Goal: Transaction & Acquisition: Purchase product/service

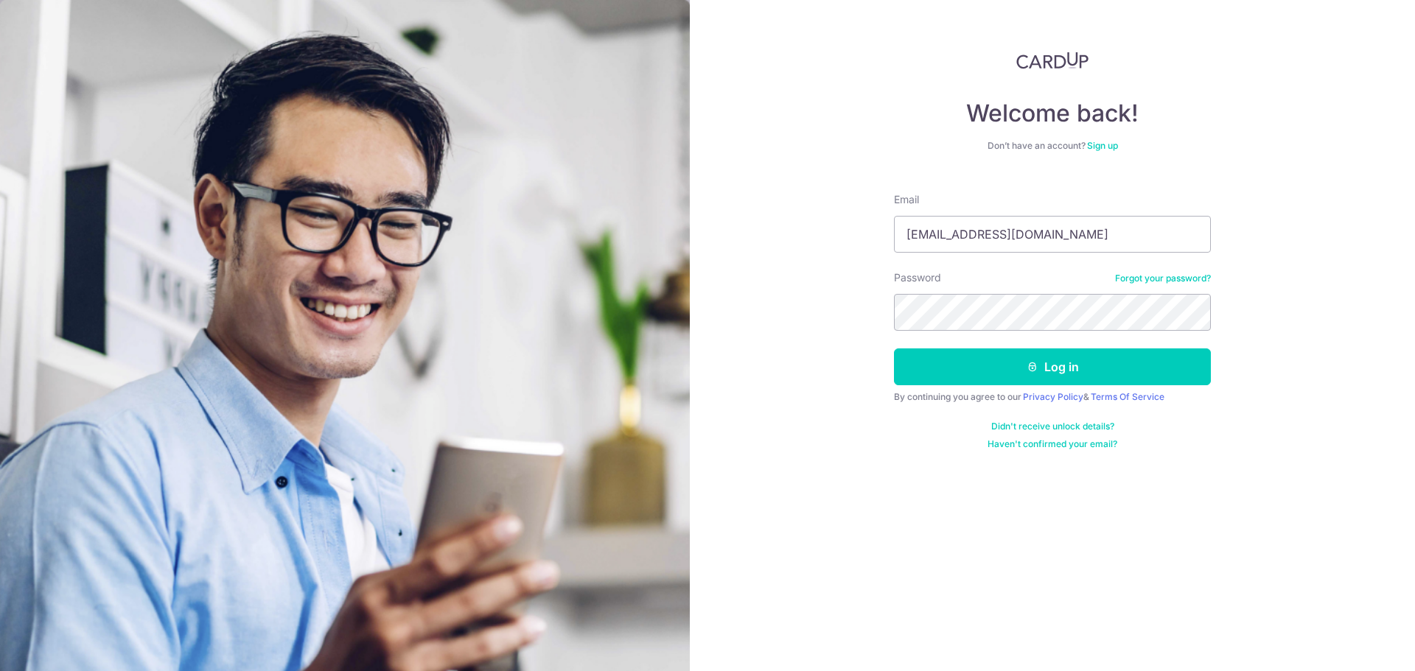
click at [894, 349] on button "Log in" at bounding box center [1052, 367] width 317 height 37
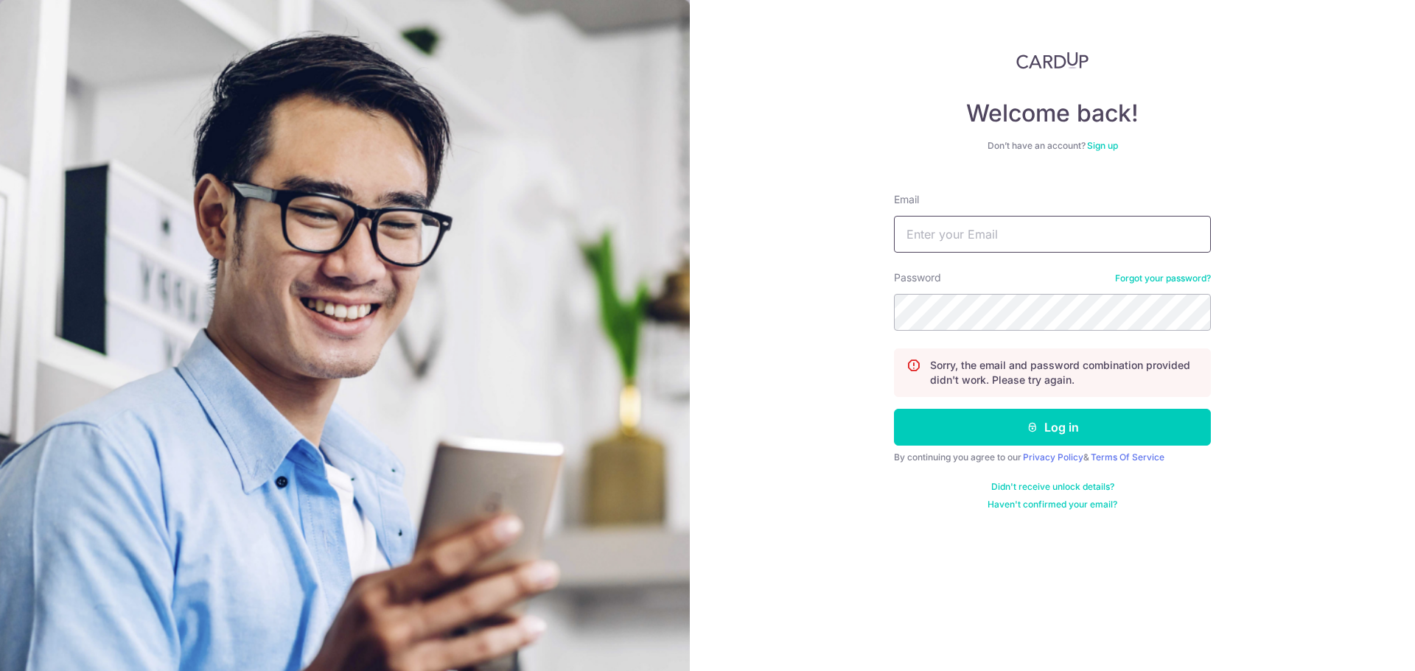
click at [962, 229] on input "Email" at bounding box center [1052, 234] width 317 height 37
type input "[EMAIL_ADDRESS][DOMAIN_NAME]"
click at [894, 409] on button "Log in" at bounding box center [1052, 427] width 317 height 37
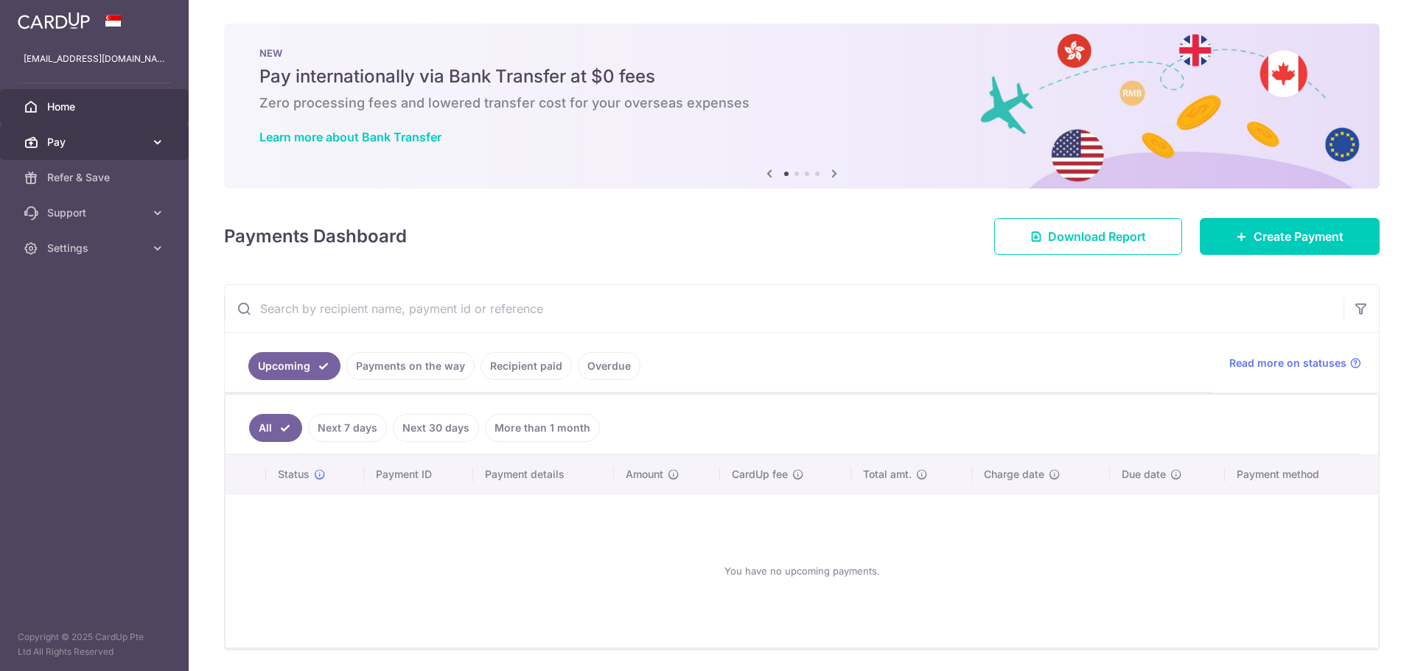
click at [139, 145] on body "samchong_87@yahoo.com Home Pay Payments Recipients Cards Refer & Save Support F…" at bounding box center [707, 335] width 1415 height 671
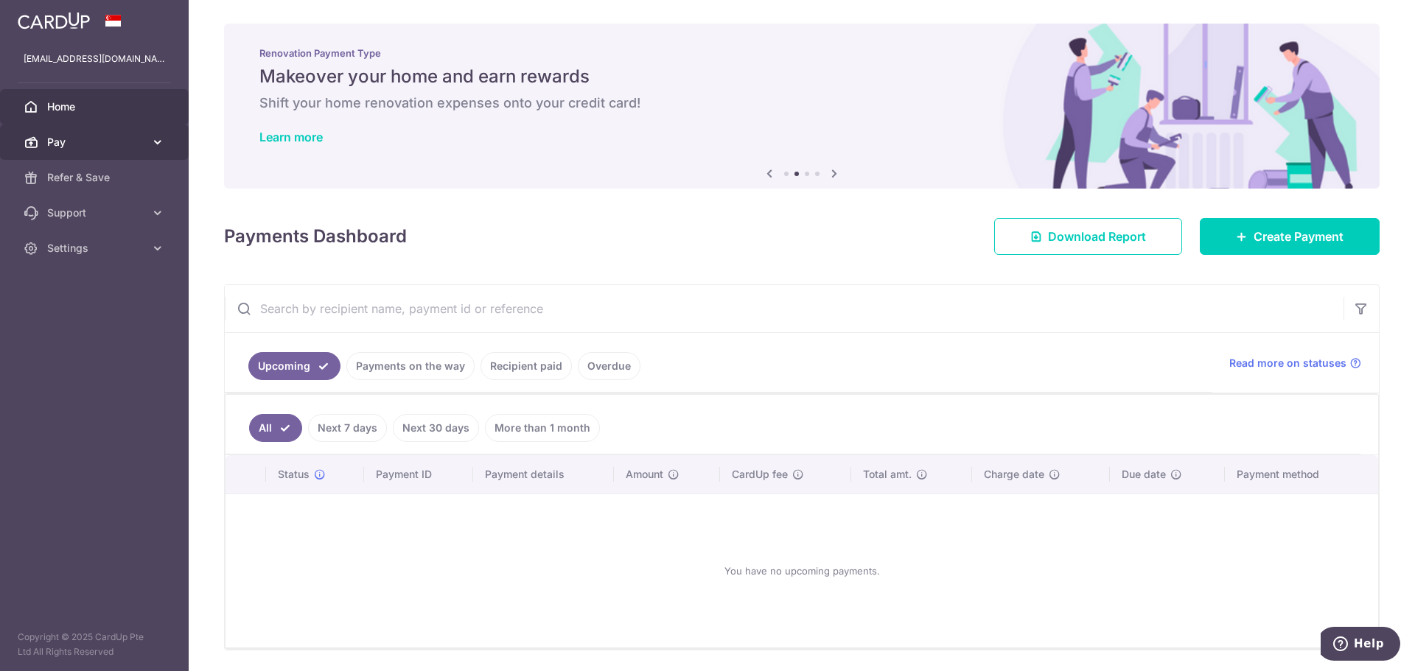
click at [76, 134] on link "Pay" at bounding box center [94, 142] width 189 height 35
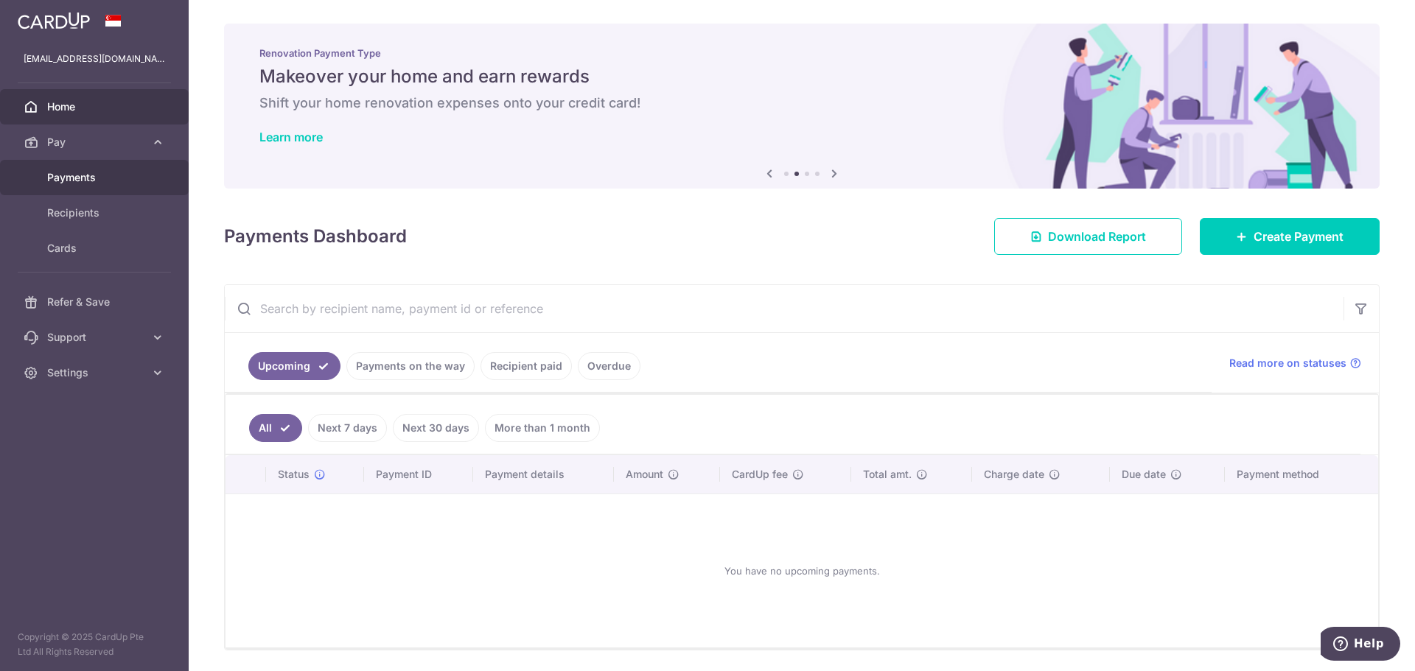
click at [101, 181] on span "Payments" at bounding box center [95, 177] width 97 height 15
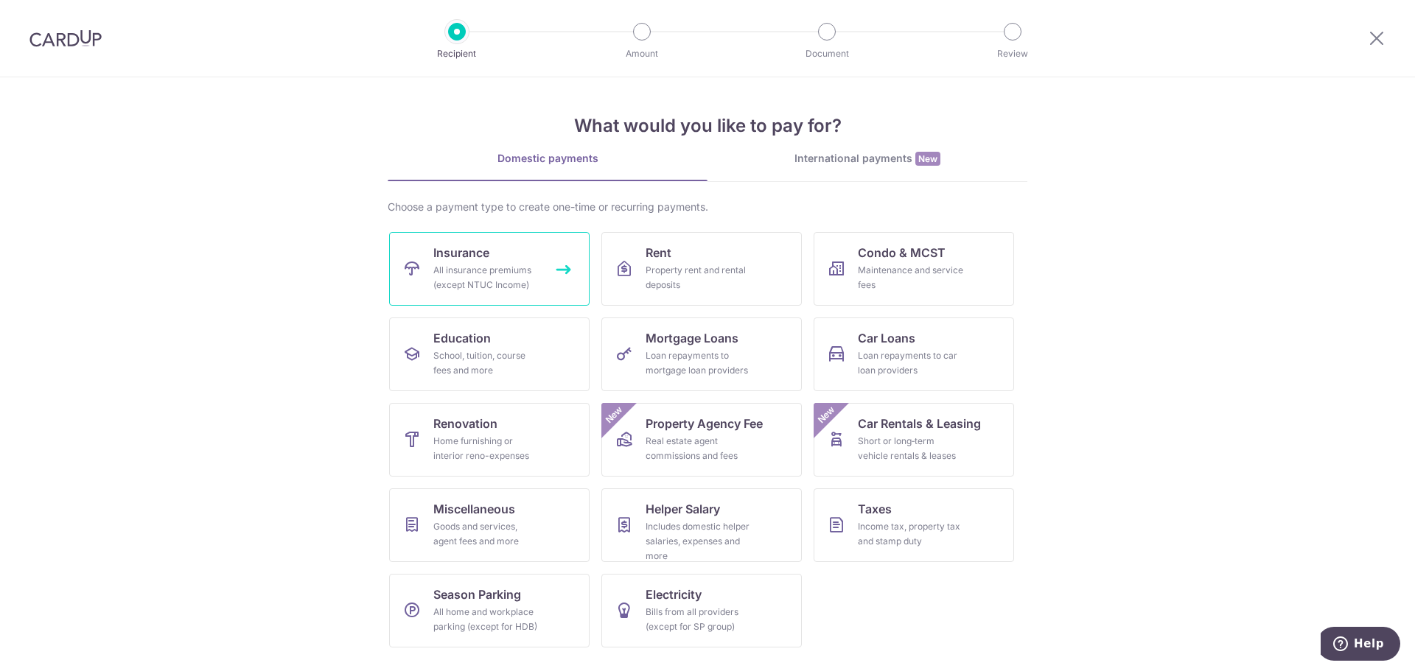
click at [469, 261] on span "Insurance" at bounding box center [461, 253] width 56 height 18
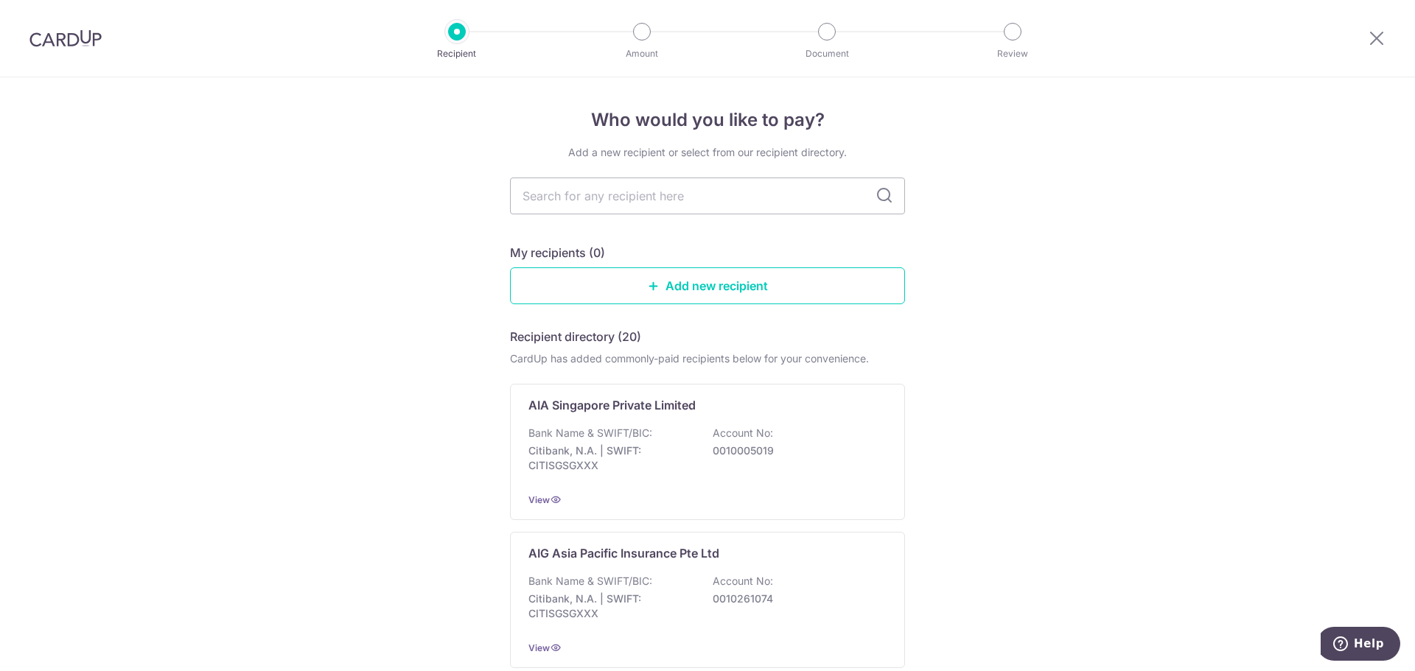
click at [610, 203] on input "text" at bounding box center [707, 196] width 395 height 37
type input "a"
click at [672, 410] on p "AIA Singapore Private Limited" at bounding box center [611, 406] width 167 height 18
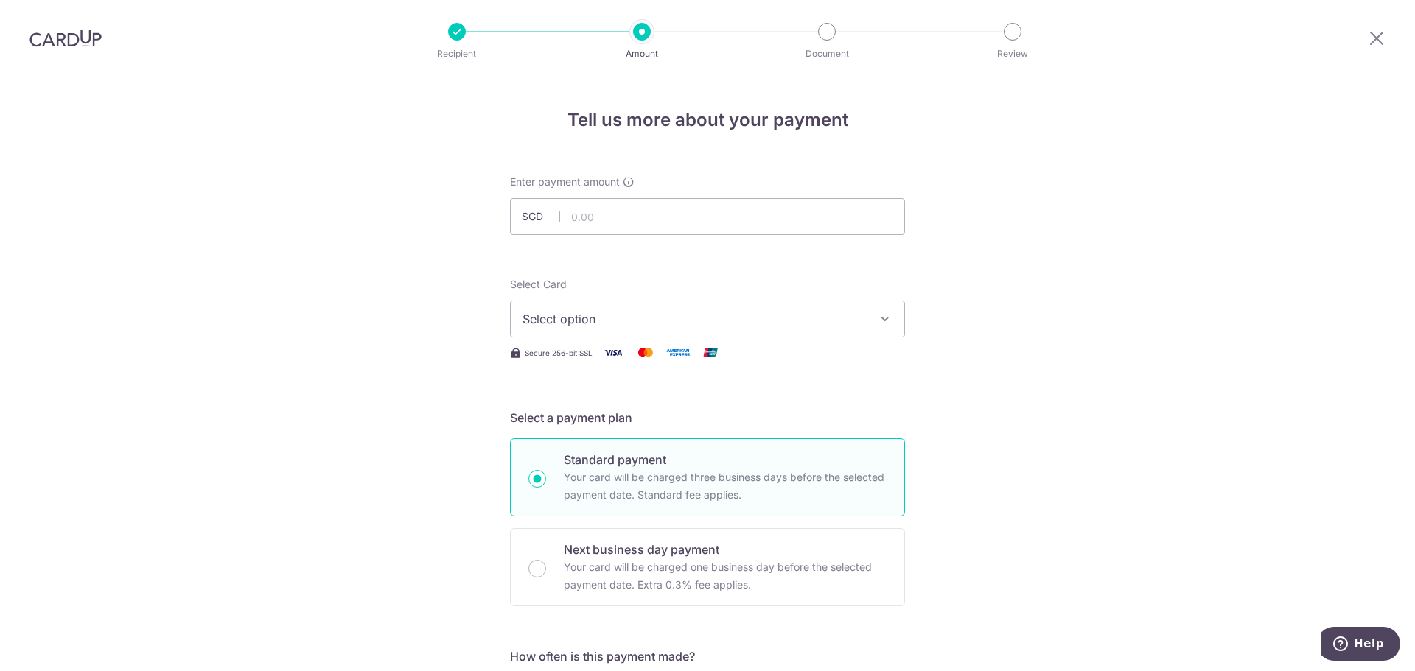
type input "8"
click at [603, 319] on span "Select option" at bounding box center [694, 319] width 343 height 18
click at [584, 217] on input "810.00" at bounding box center [707, 216] width 395 height 37
drag, startPoint x: 583, startPoint y: 214, endPoint x: 574, endPoint y: 214, distance: 8.8
click at [574, 214] on input "810.00" at bounding box center [707, 216] width 395 height 37
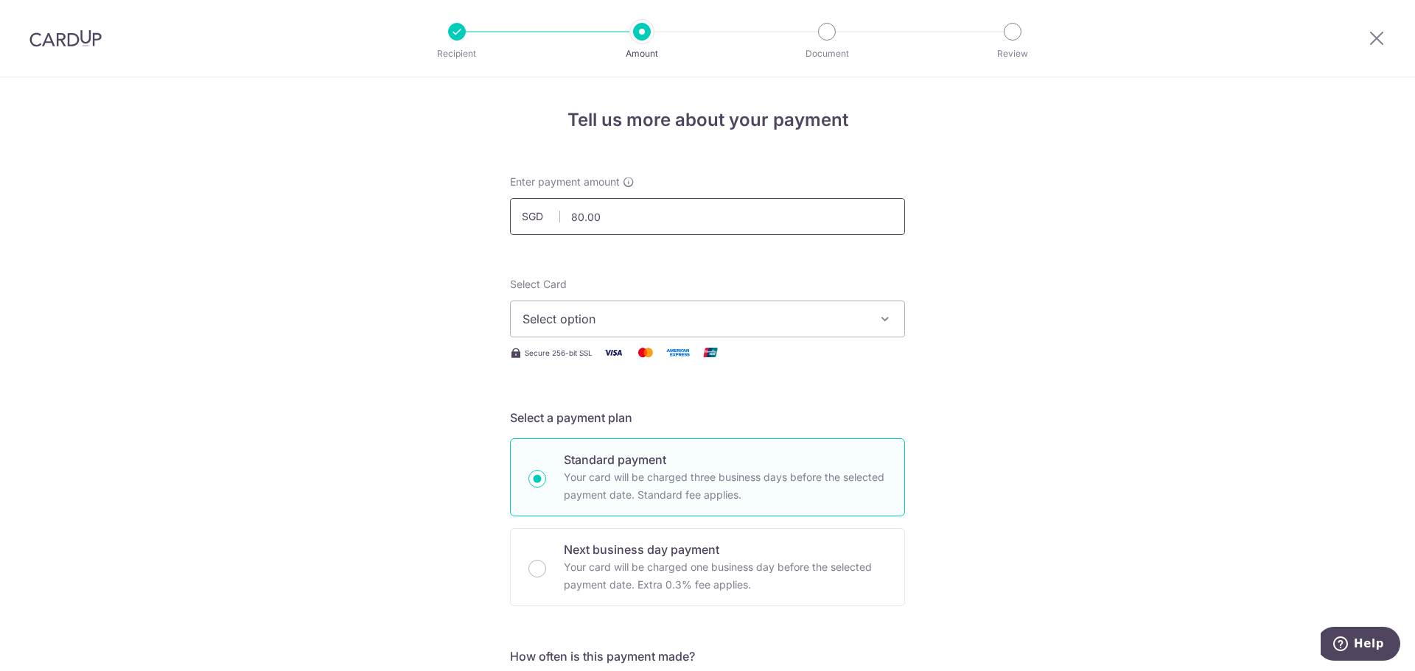
type input "805.00"
click at [628, 328] on button "Select option" at bounding box center [707, 319] width 395 height 37
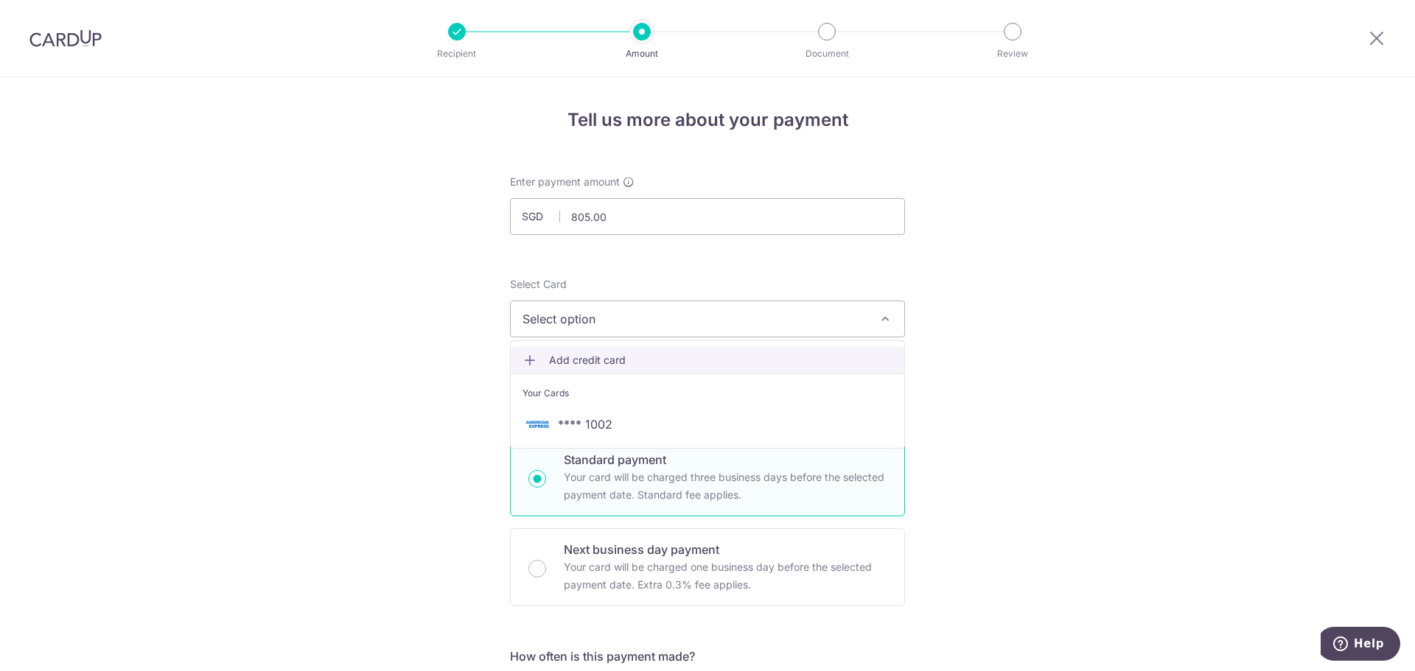
click at [612, 360] on span "Add credit card" at bounding box center [720, 360] width 343 height 15
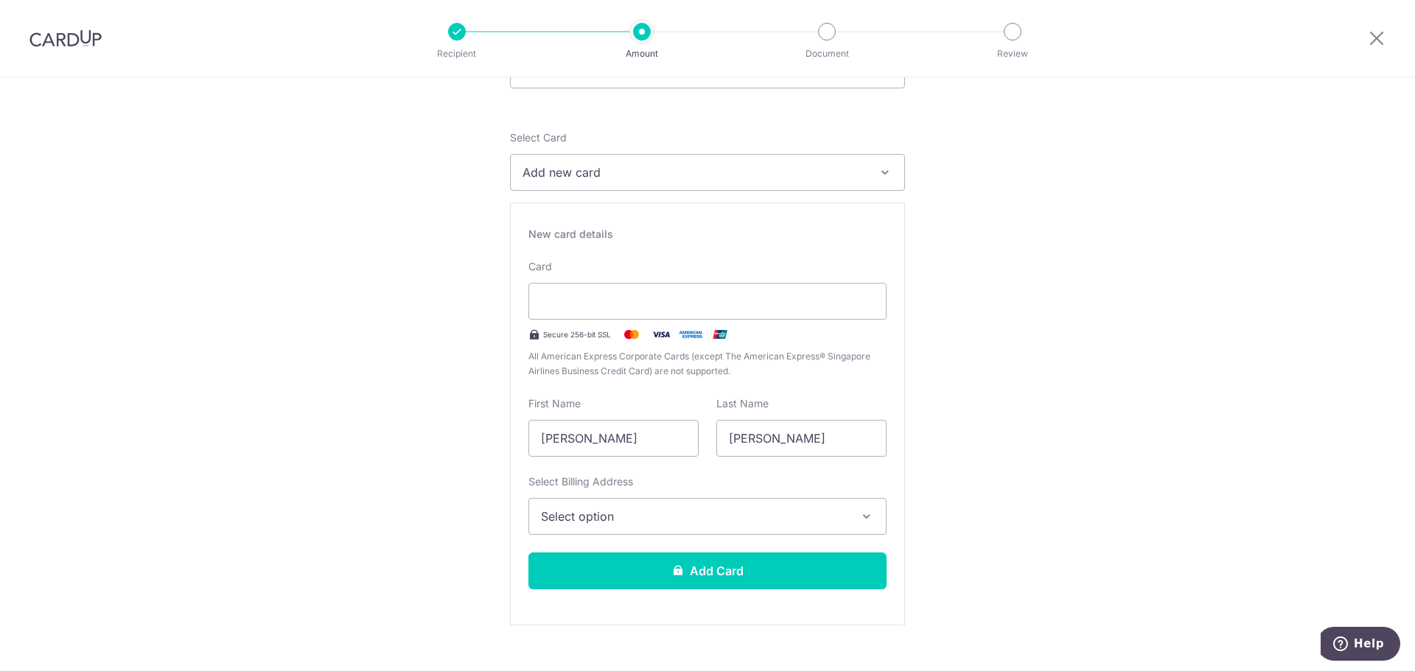
click at [674, 523] on span "Select option" at bounding box center [694, 517] width 307 height 18
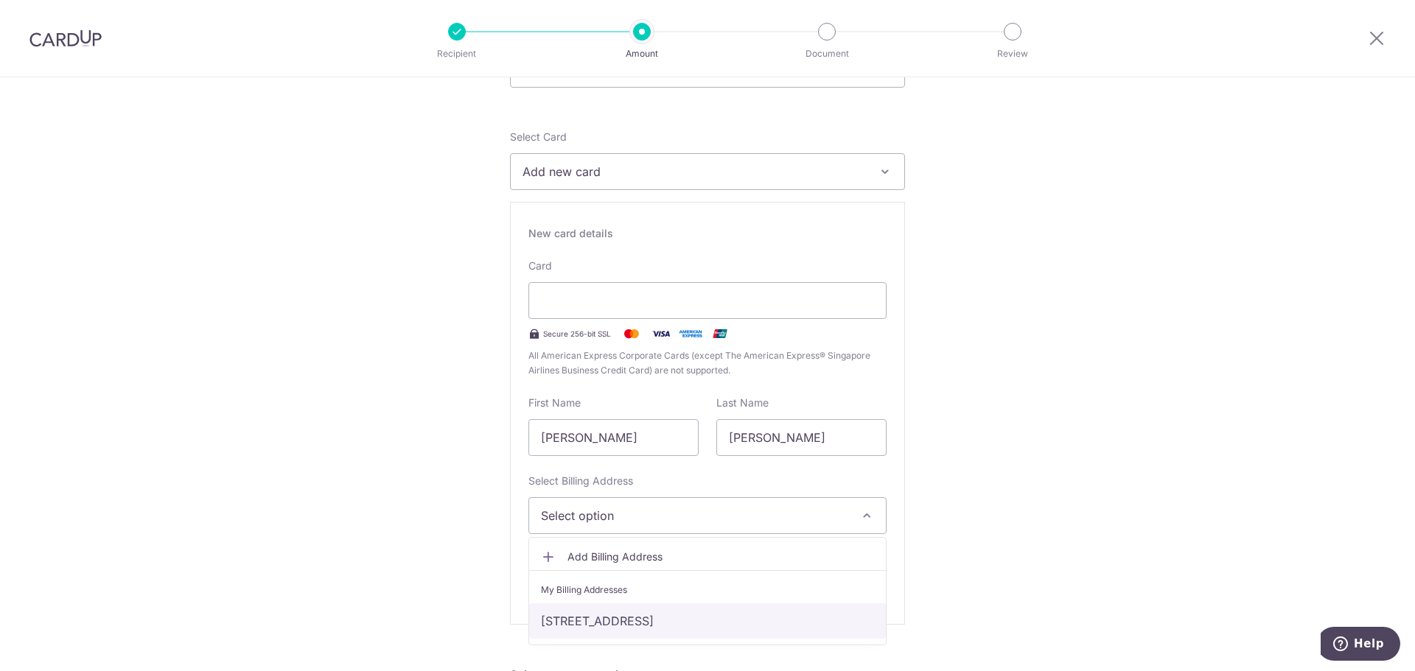
click at [634, 623] on link "617A Punggol Drive #12-793, Singapore, Singapore, Singapore-821617" at bounding box center [707, 621] width 357 height 35
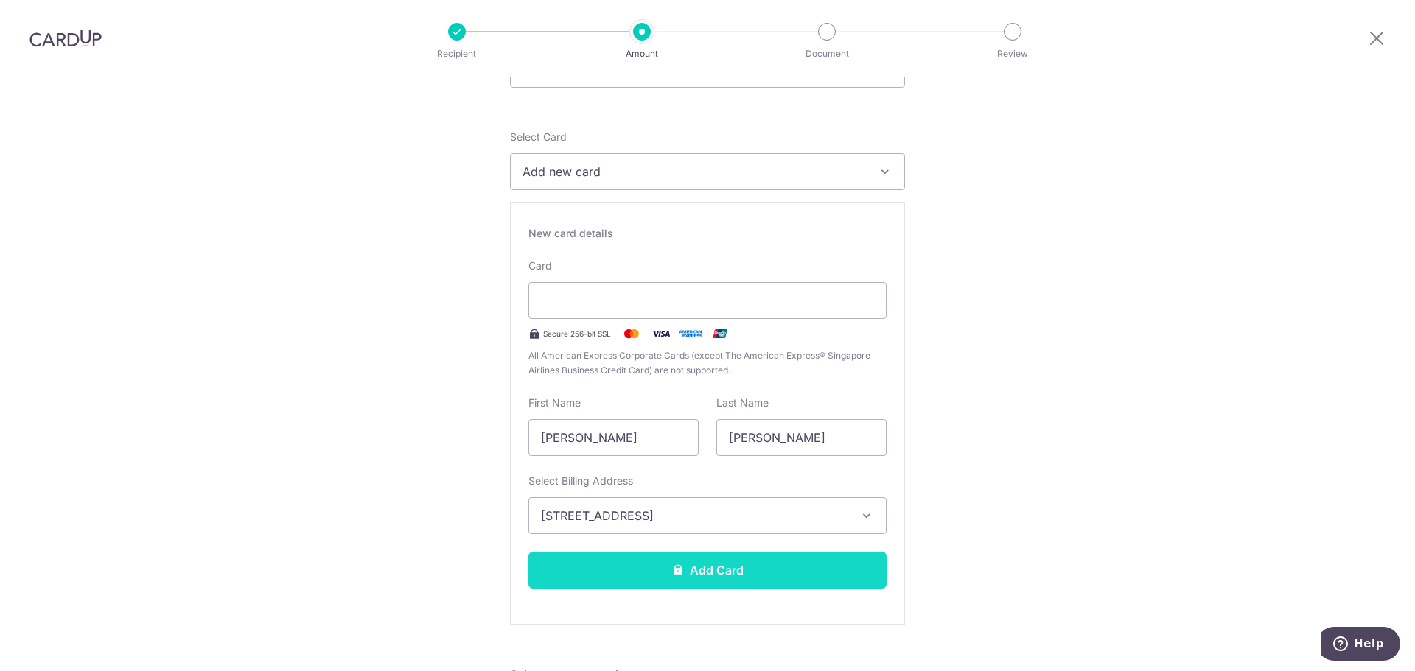
click at [714, 572] on button "Add Card" at bounding box center [707, 570] width 358 height 37
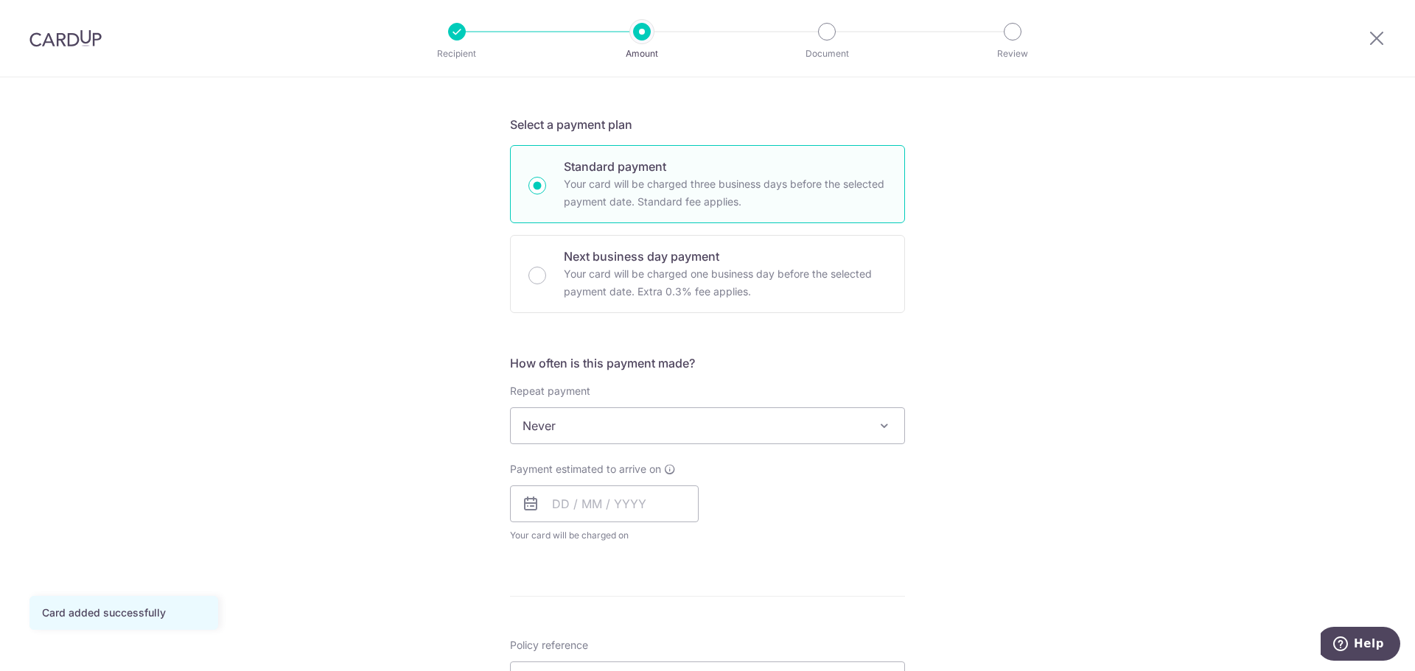
scroll to position [294, 0]
click at [560, 505] on input "text" at bounding box center [604, 503] width 189 height 37
click at [548, 505] on input "text" at bounding box center [604, 503] width 189 height 37
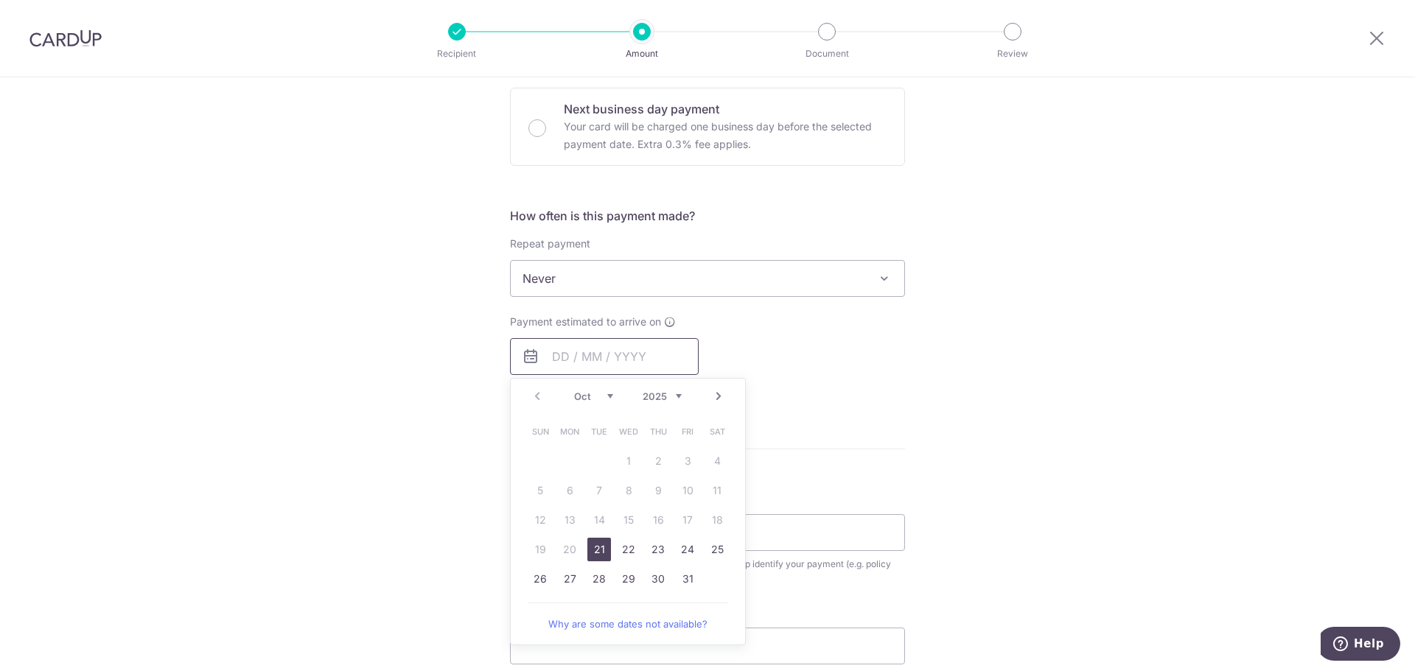
scroll to position [441, 0]
click at [600, 545] on link "21" at bounding box center [599, 549] width 24 height 24
type input "21/10/2025"
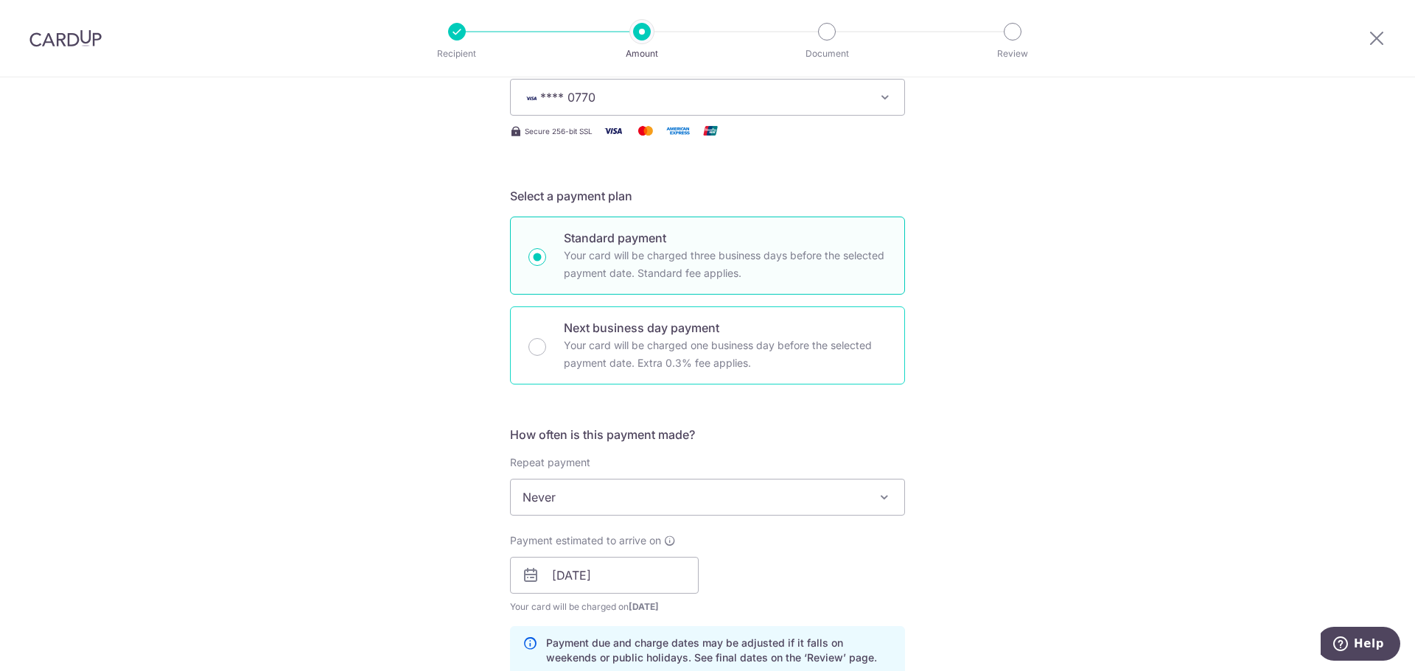
scroll to position [221, 0]
click at [623, 336] on p "Next business day payment" at bounding box center [725, 329] width 323 height 18
click at [546, 339] on input "Next business day payment Your card will be charged one business day before the…" at bounding box center [537, 348] width 18 height 18
radio input "false"
radio input "true"
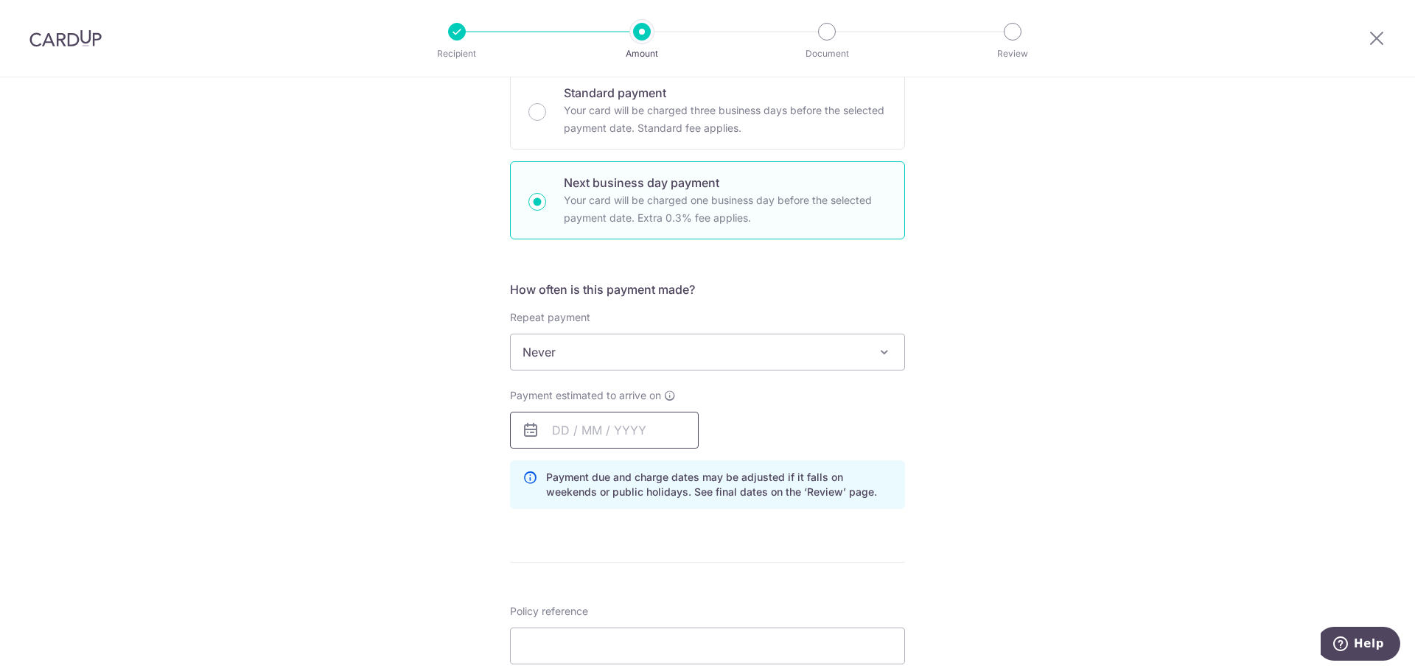
scroll to position [368, 0]
click at [574, 424] on input "text" at bounding box center [604, 429] width 189 height 37
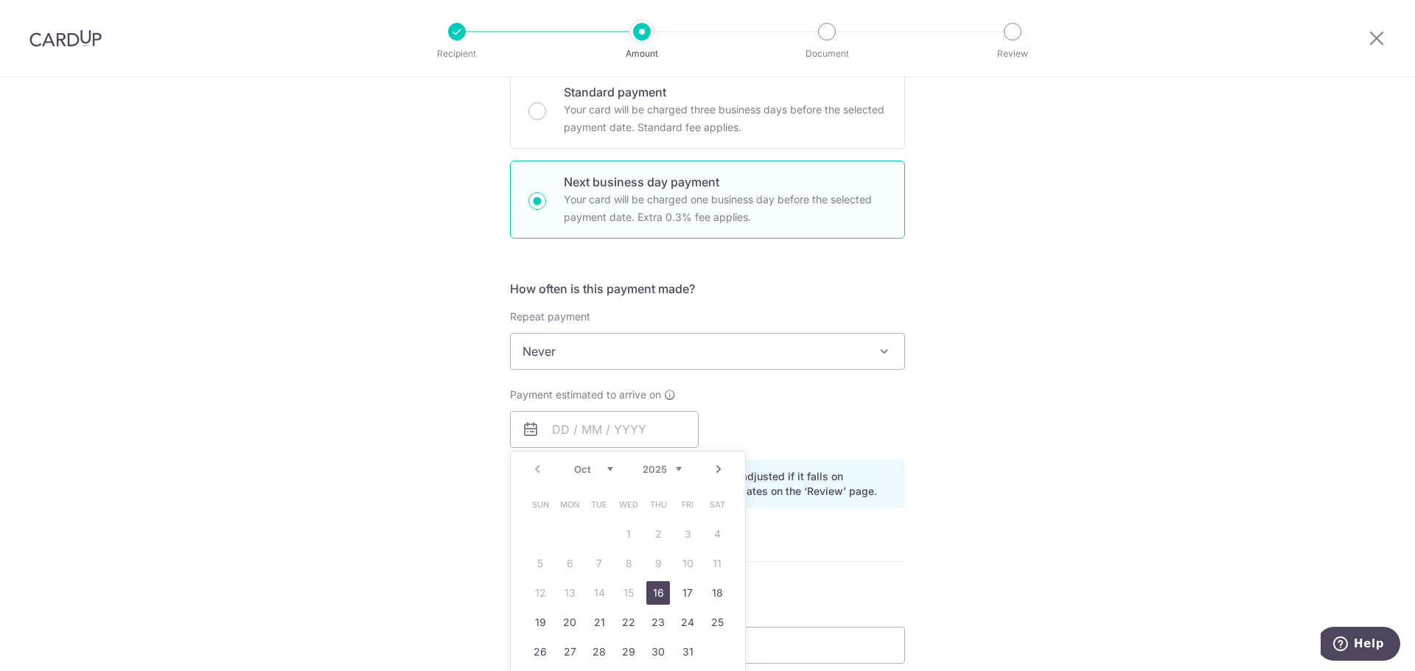
drag, startPoint x: 651, startPoint y: 593, endPoint x: 942, endPoint y: 514, distance: 301.8
click at [651, 593] on link "16" at bounding box center [658, 593] width 24 height 24
type input "16/10/2025"
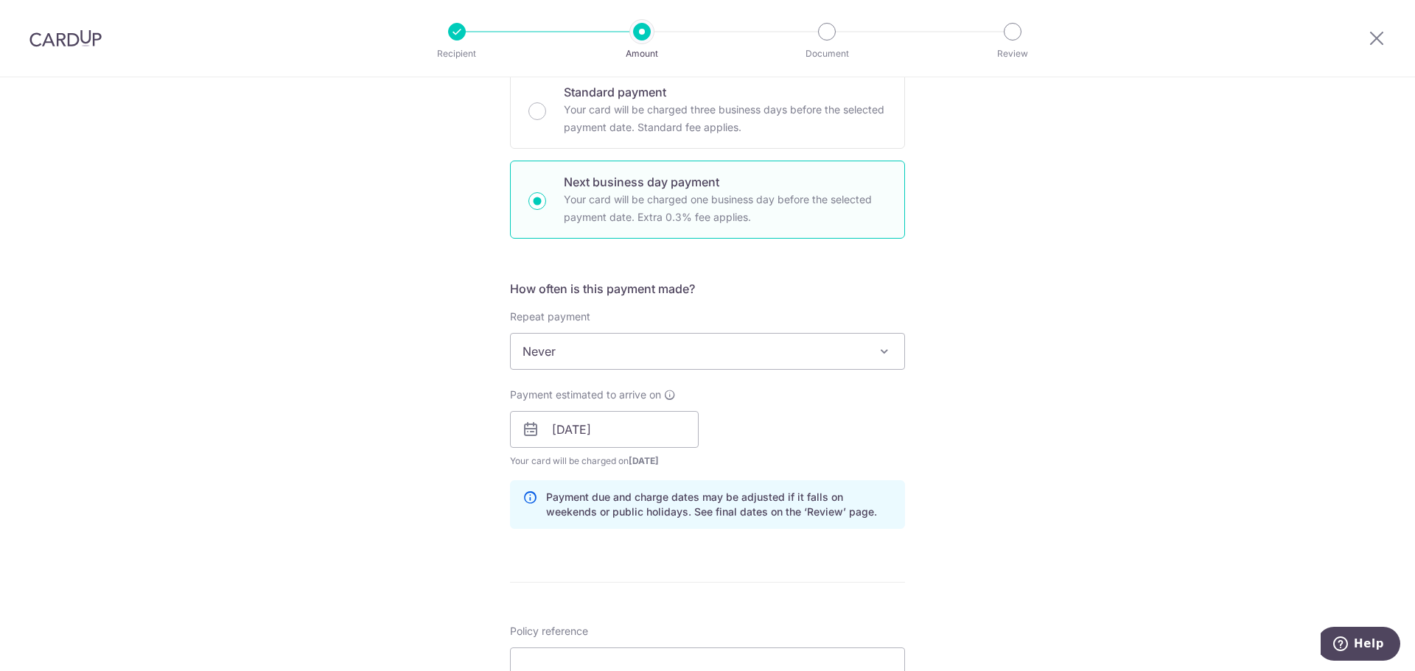
click at [953, 515] on div "Tell us more about your payment Enter payment amount SGD 805.00 805.00 Card add…" at bounding box center [707, 442] width 1415 height 1465
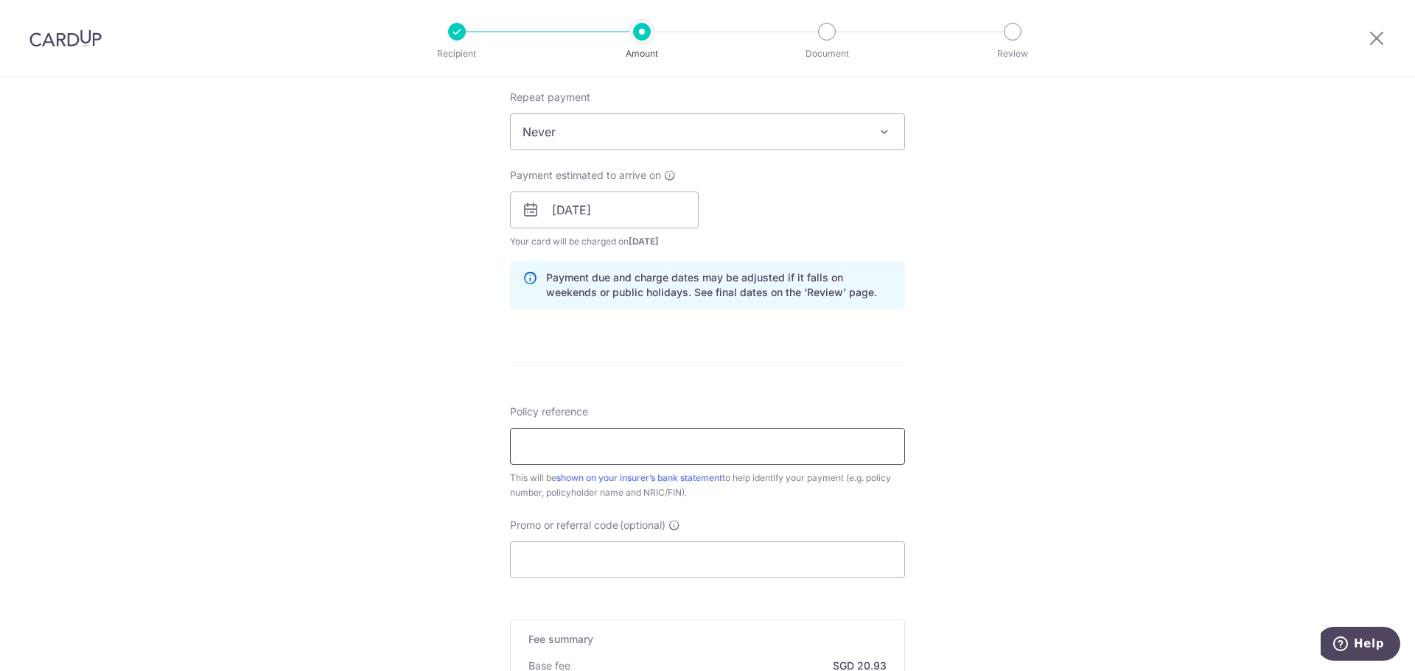
scroll to position [588, 0]
click at [607, 447] on input "Policy reference" at bounding box center [707, 445] width 395 height 37
click at [560, 444] on input "Policy reference" at bounding box center [707, 444] width 395 height 37
paste input "L547460378"
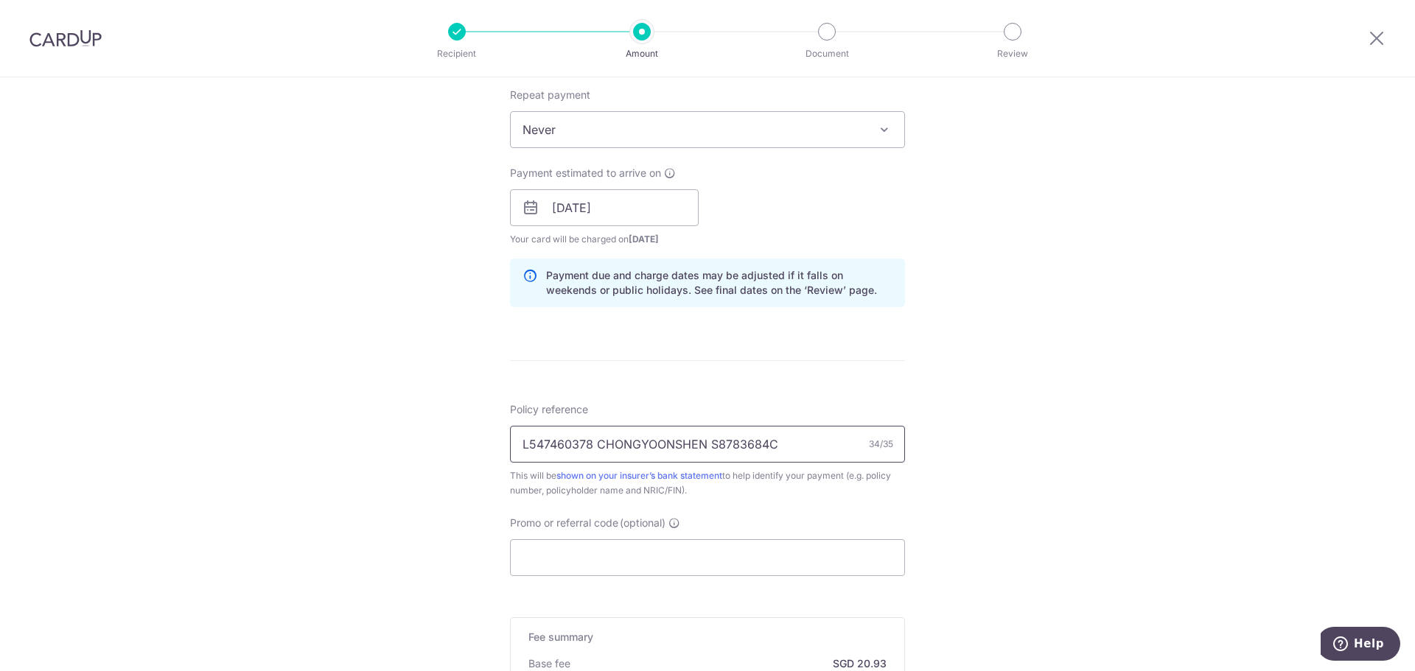
type input "L547460378 CHONGYOONSHEN S8783684C"
click at [652, 546] on input "Promo or referral code (optional)" at bounding box center [707, 557] width 395 height 37
paste input "OFF225"
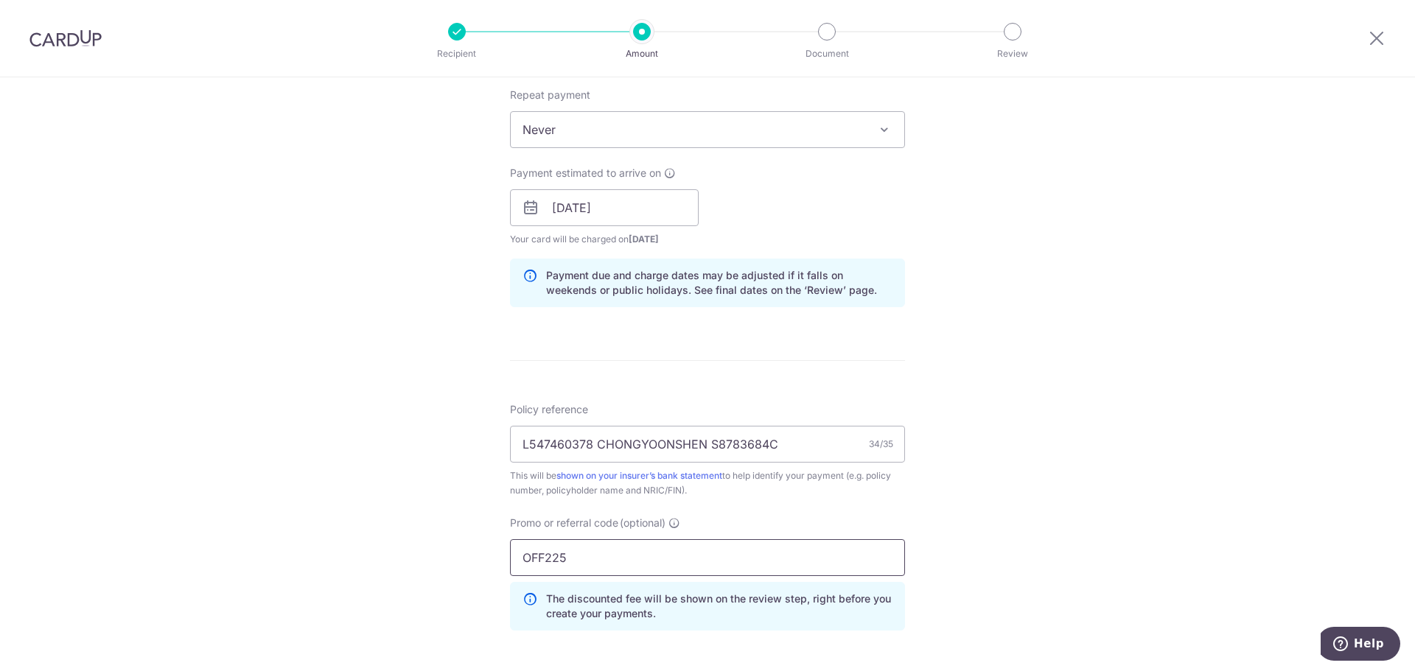
type input "OFF225"
click at [996, 556] on div "Tell us more about your payment Enter payment amount SGD 805.00 805.00 Card add…" at bounding box center [707, 253] width 1415 height 1531
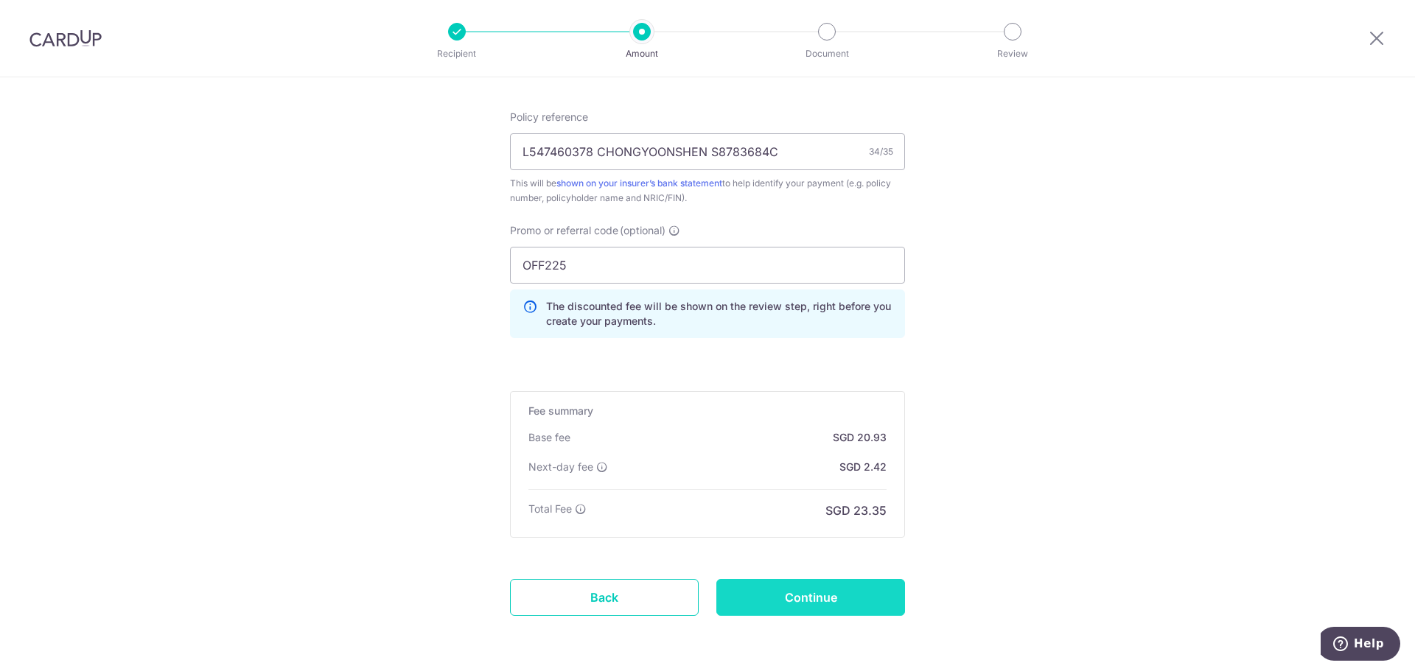
scroll to position [883, 0]
click at [812, 598] on input "Continue" at bounding box center [810, 597] width 189 height 37
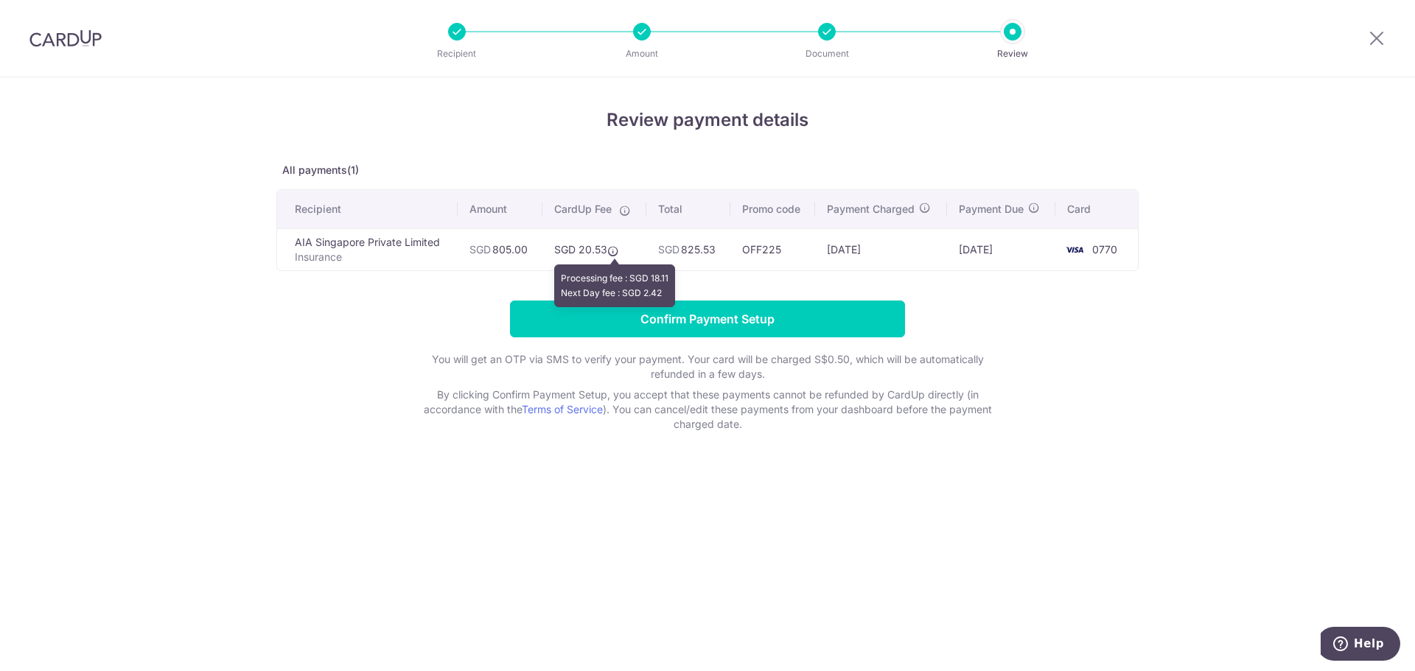
drag, startPoint x: 580, startPoint y: 248, endPoint x: 618, endPoint y: 248, distance: 37.6
click at [618, 248] on td "SGD 20.53" at bounding box center [594, 249] width 104 height 42
click at [685, 318] on input "Confirm Payment Setup" at bounding box center [707, 319] width 395 height 37
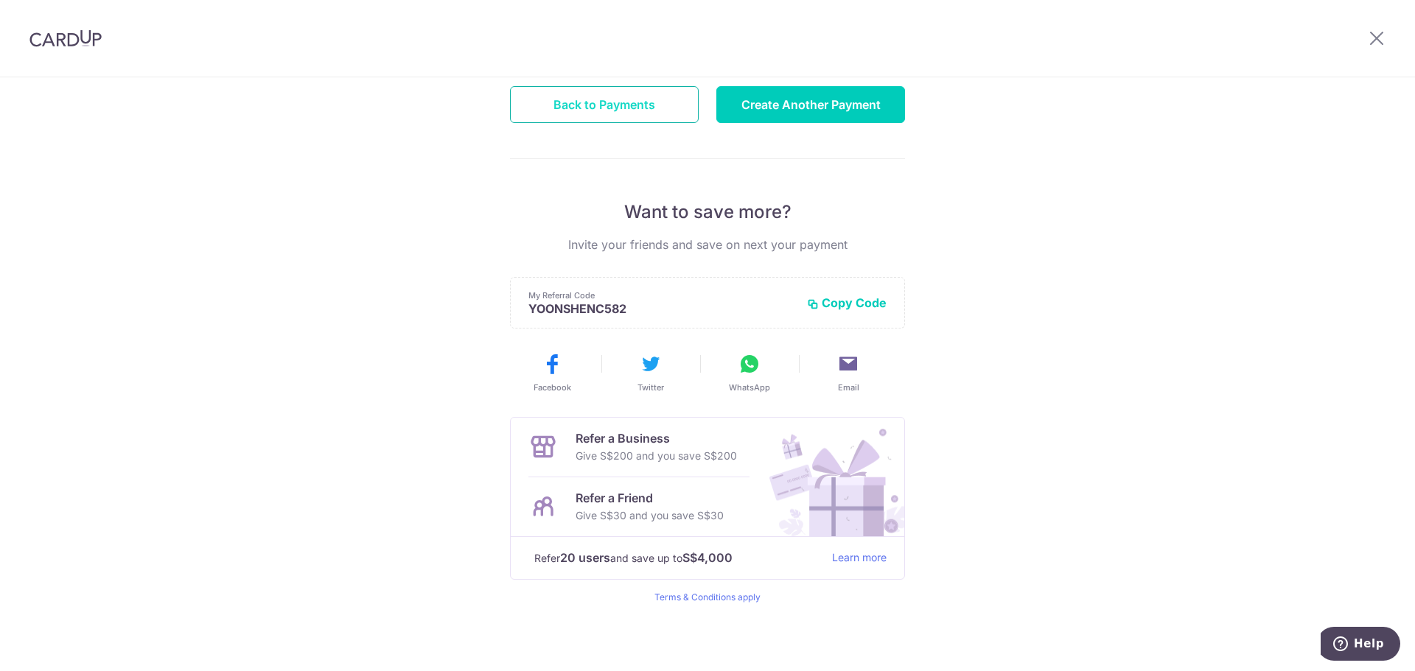
scroll to position [193, 0]
click at [849, 304] on button "Copy Code" at bounding box center [847, 301] width 80 height 15
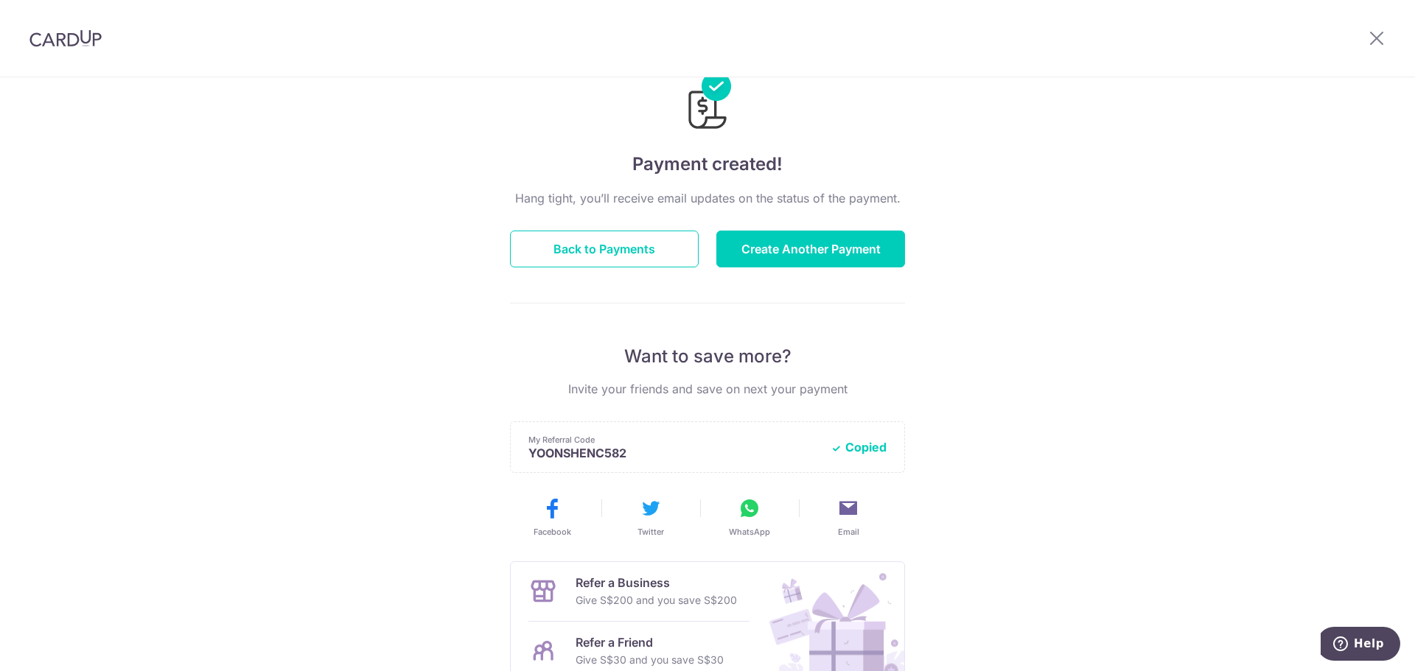
scroll to position [46, 0]
